Goal: Transaction & Acquisition: Purchase product/service

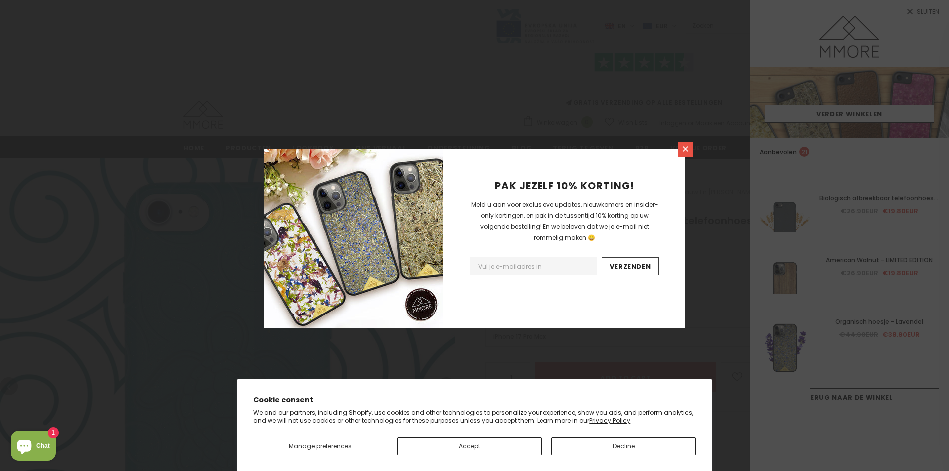
click at [685, 146] on icon at bounding box center [686, 148] width 8 height 8
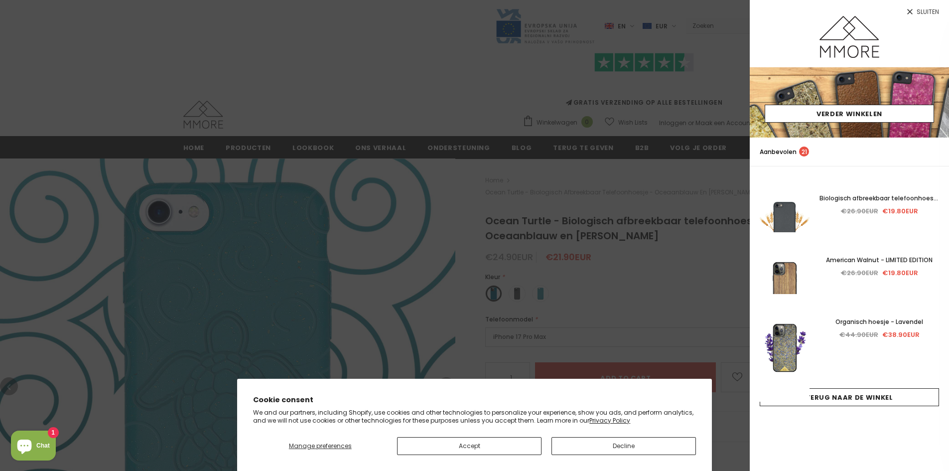
click at [396, 65] on div at bounding box center [474, 235] width 949 height 471
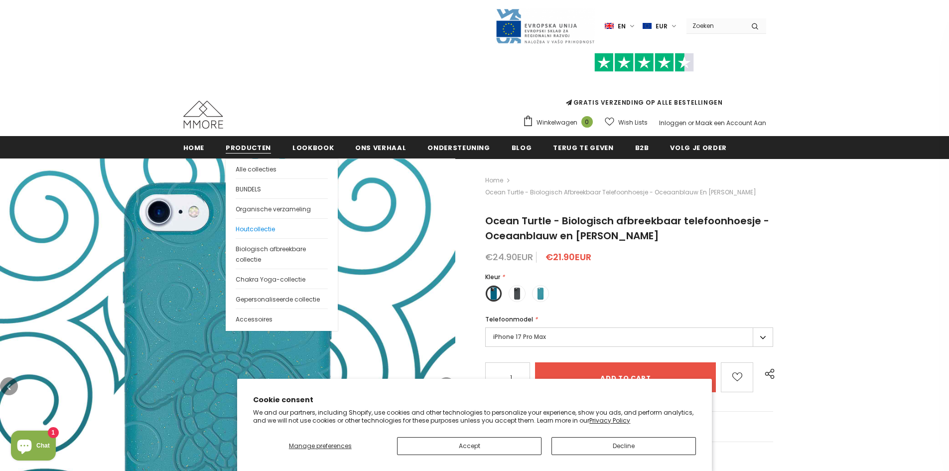
click at [280, 218] on ul "Alle Producten Alle collecties BUNDELS Organische verzameling Houtcollectie Bio…" at bounding box center [282, 245] width 112 height 172
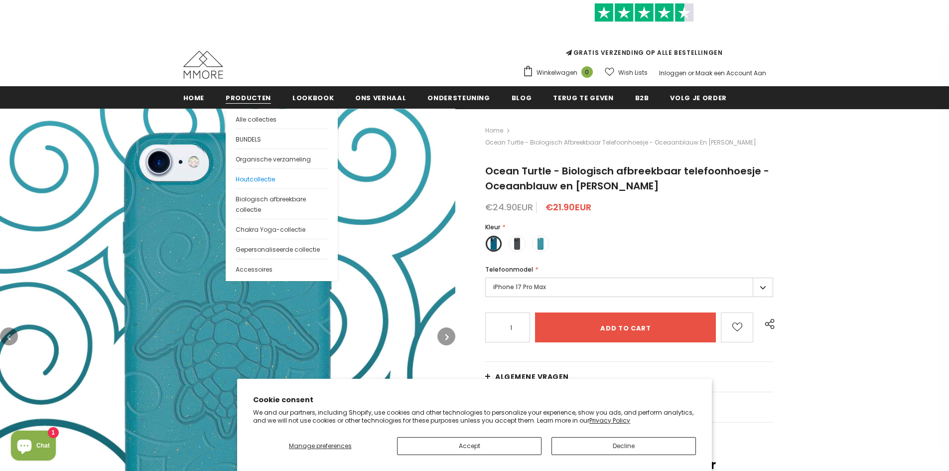
click at [274, 171] on link "Houtcollectie" at bounding box center [282, 178] width 92 height 20
click at [273, 160] on span "Organische verzameling" at bounding box center [273, 159] width 75 height 8
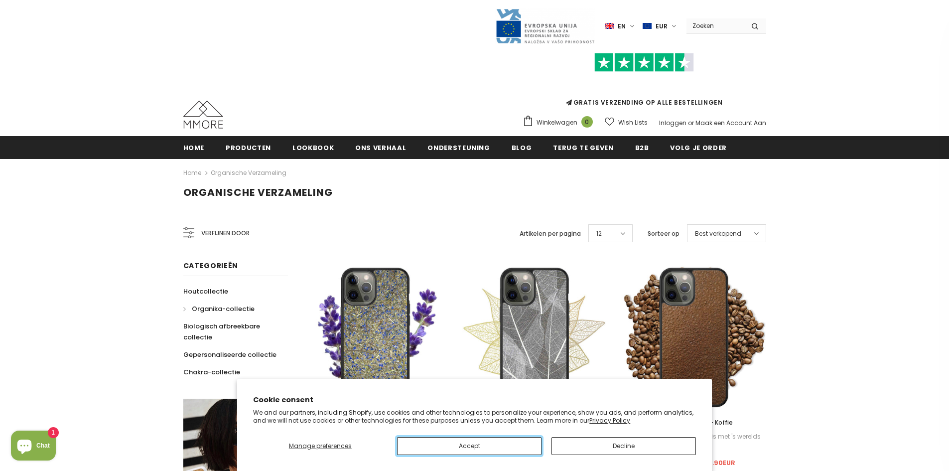
click at [515, 454] on button "Accept" at bounding box center [469, 446] width 144 height 18
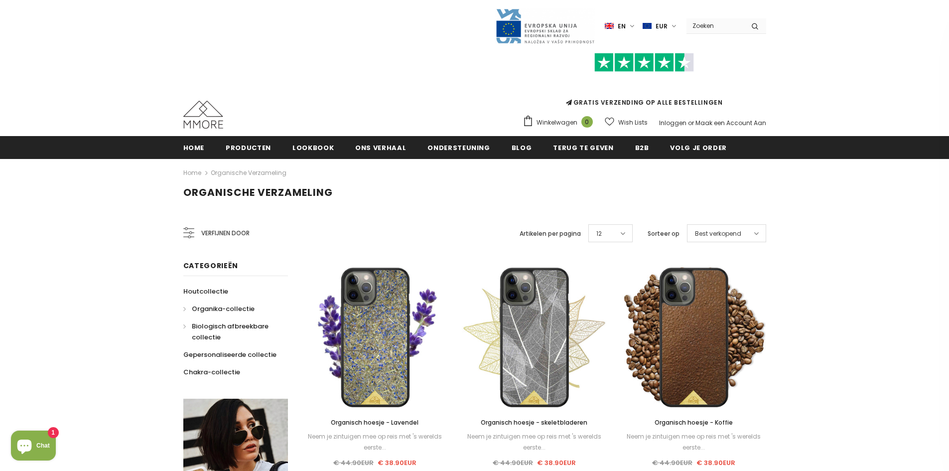
click at [240, 323] on span "Biologisch afbreekbare collectie" at bounding box center [230, 331] width 77 height 20
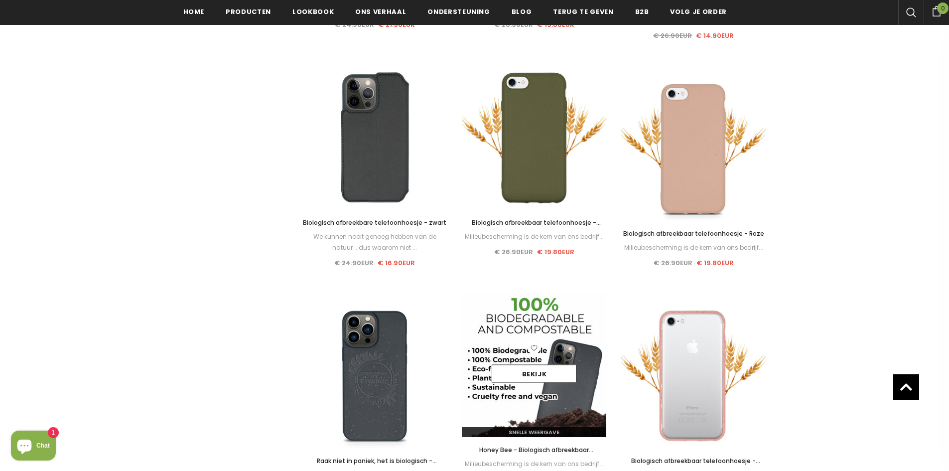
scroll to position [700, 0]
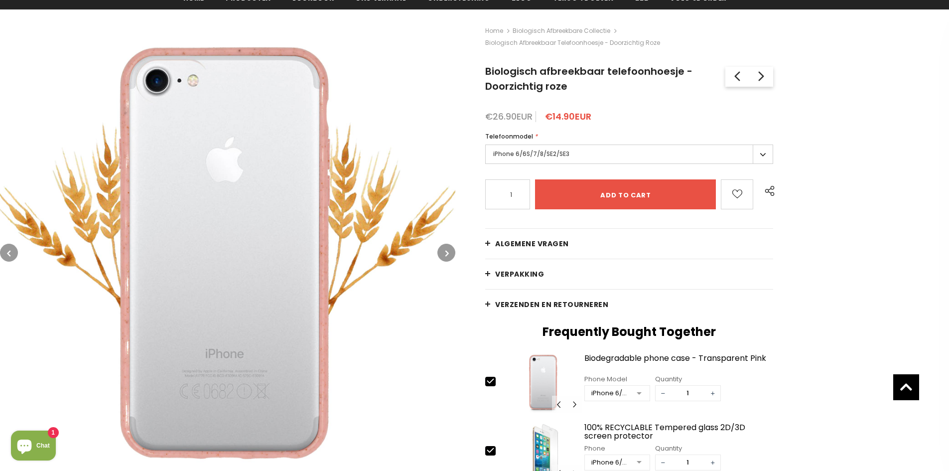
scroll to position [100, 0]
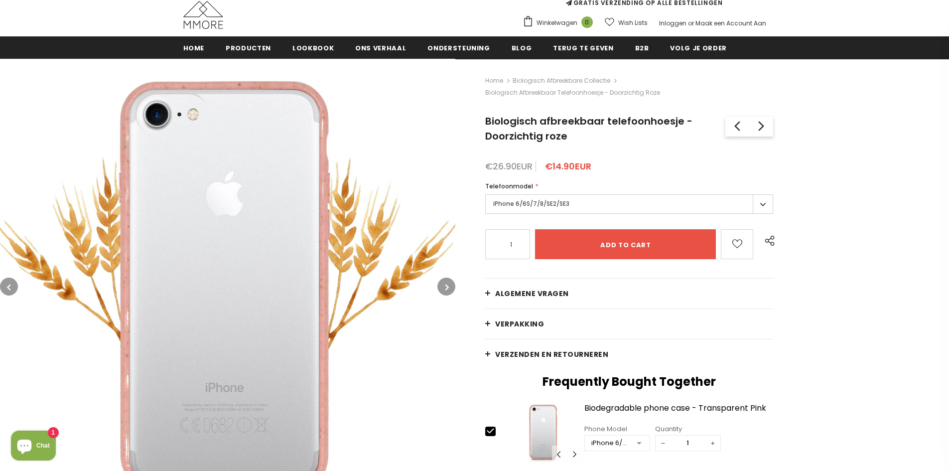
click at [554, 208] on label "iPhone 6/6S/7/8/SE2/SE3" at bounding box center [629, 203] width 288 height 19
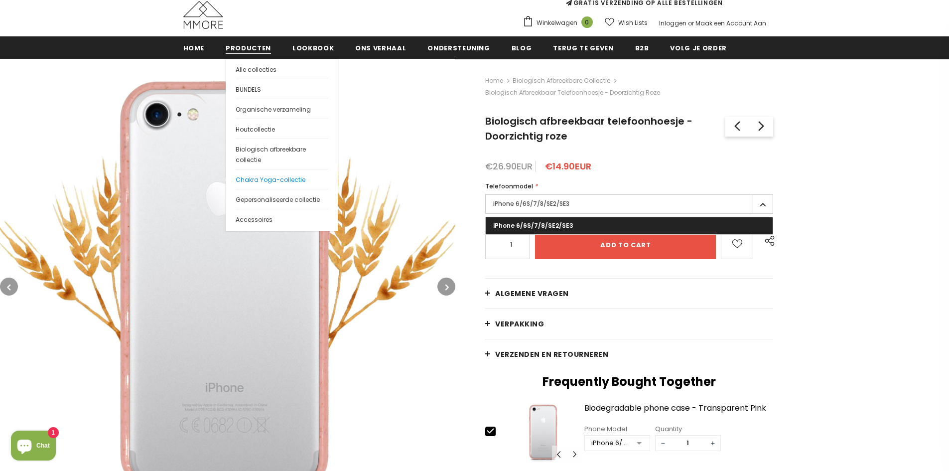
click at [270, 186] on link "Chakra Yoga-collectie" at bounding box center [282, 179] width 92 height 20
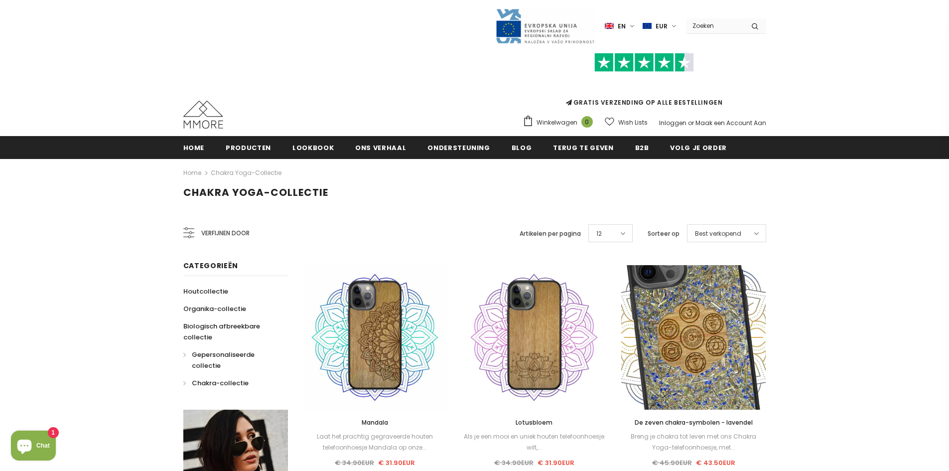
click at [247, 350] on span "Gepersonaliseerde collectie" at bounding box center [223, 360] width 63 height 20
